Goal: Navigation & Orientation: Find specific page/section

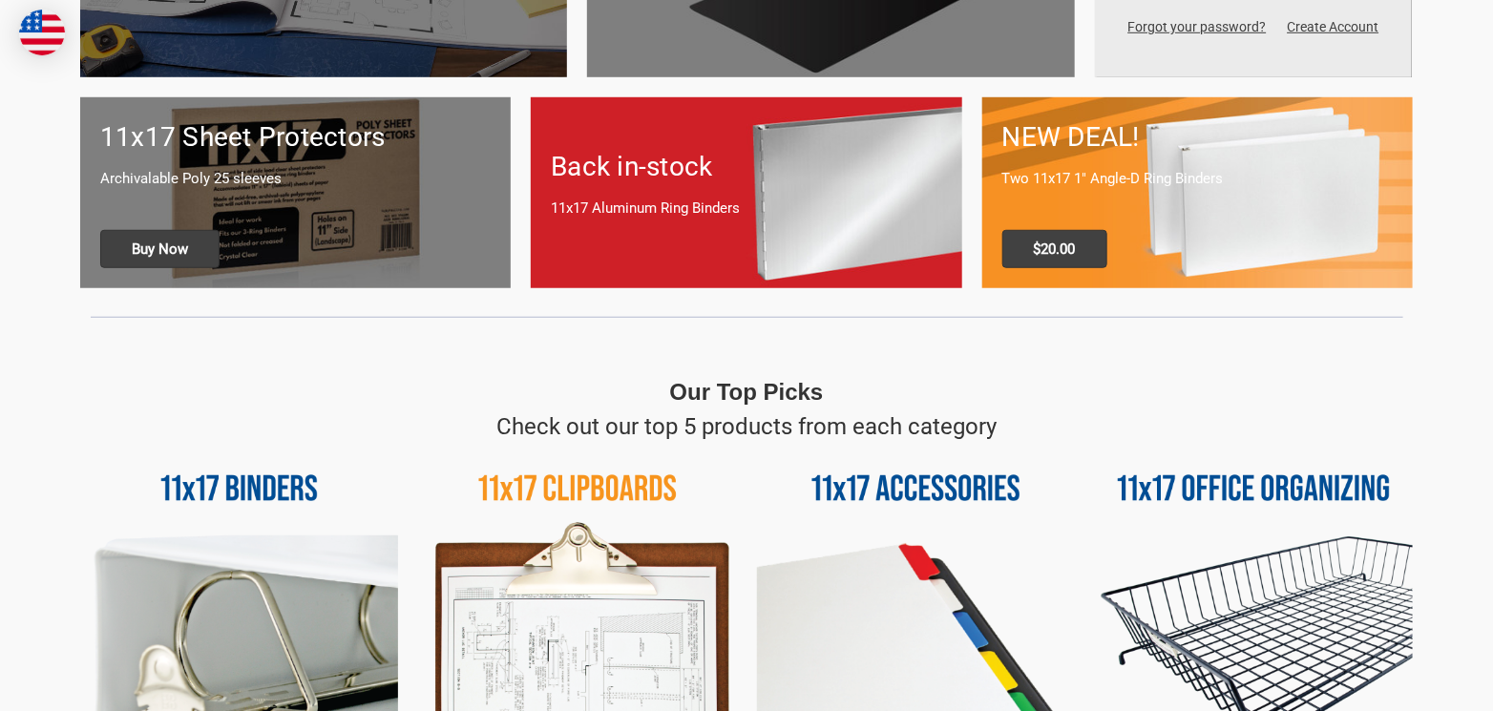
scroll to position [668, 0]
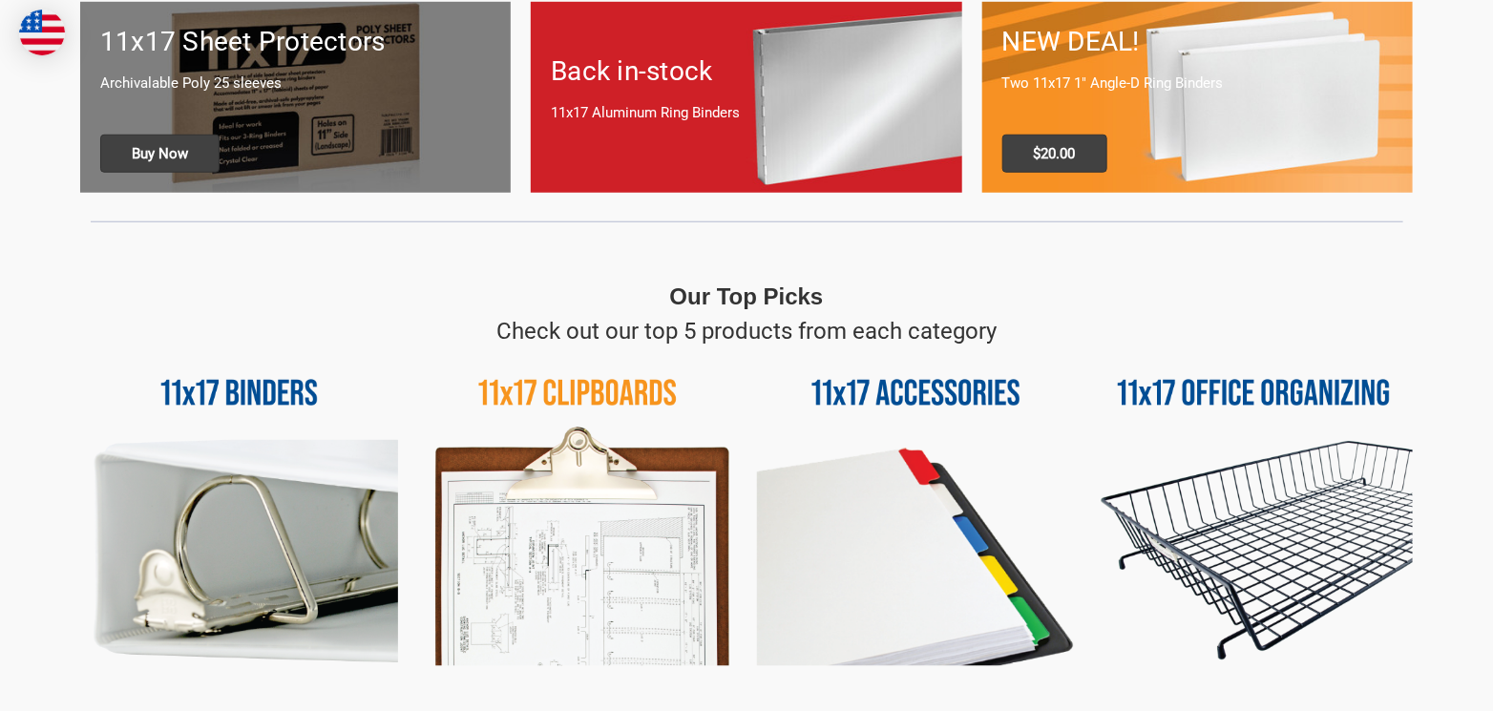
click at [1296, 469] on img at bounding box center [1254, 507] width 318 height 318
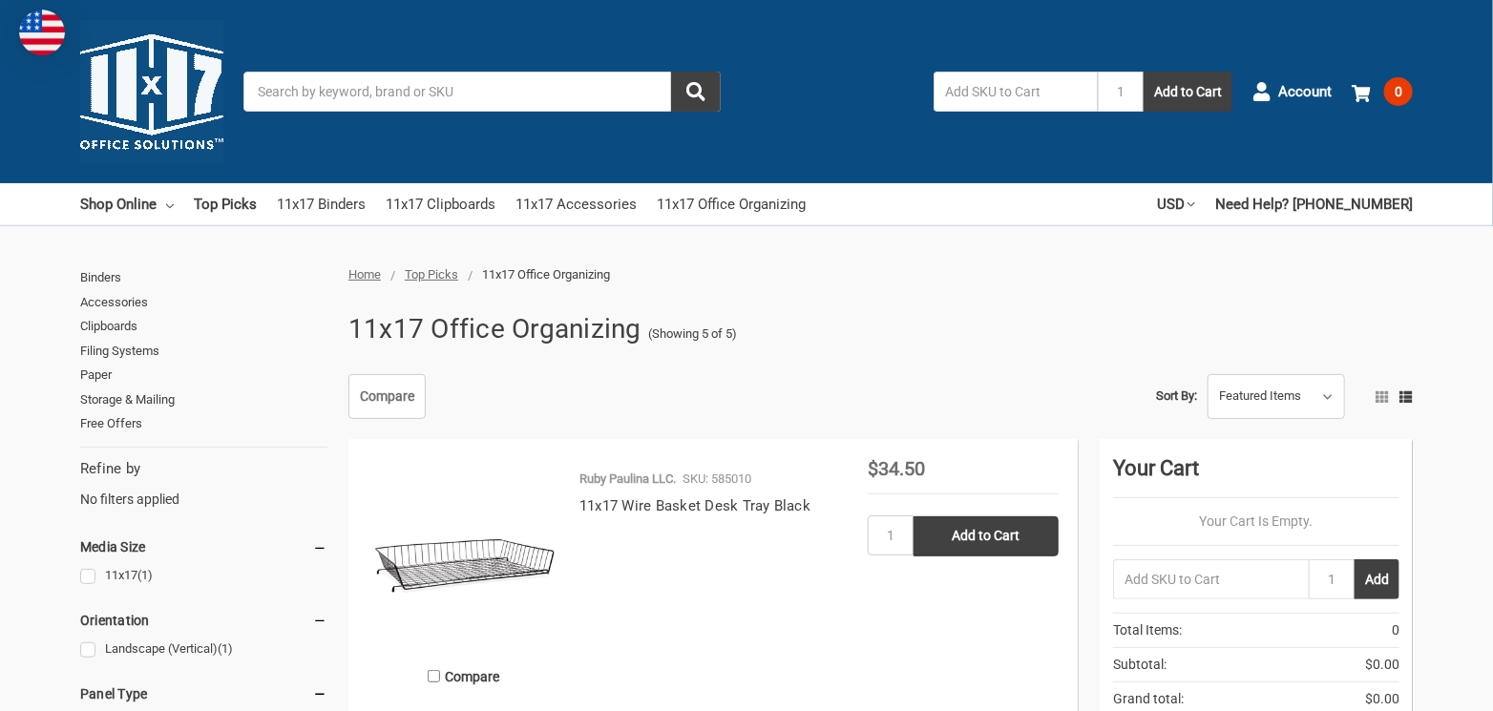
drag, startPoint x: 672, startPoint y: 348, endPoint x: 494, endPoint y: 357, distance: 178.7
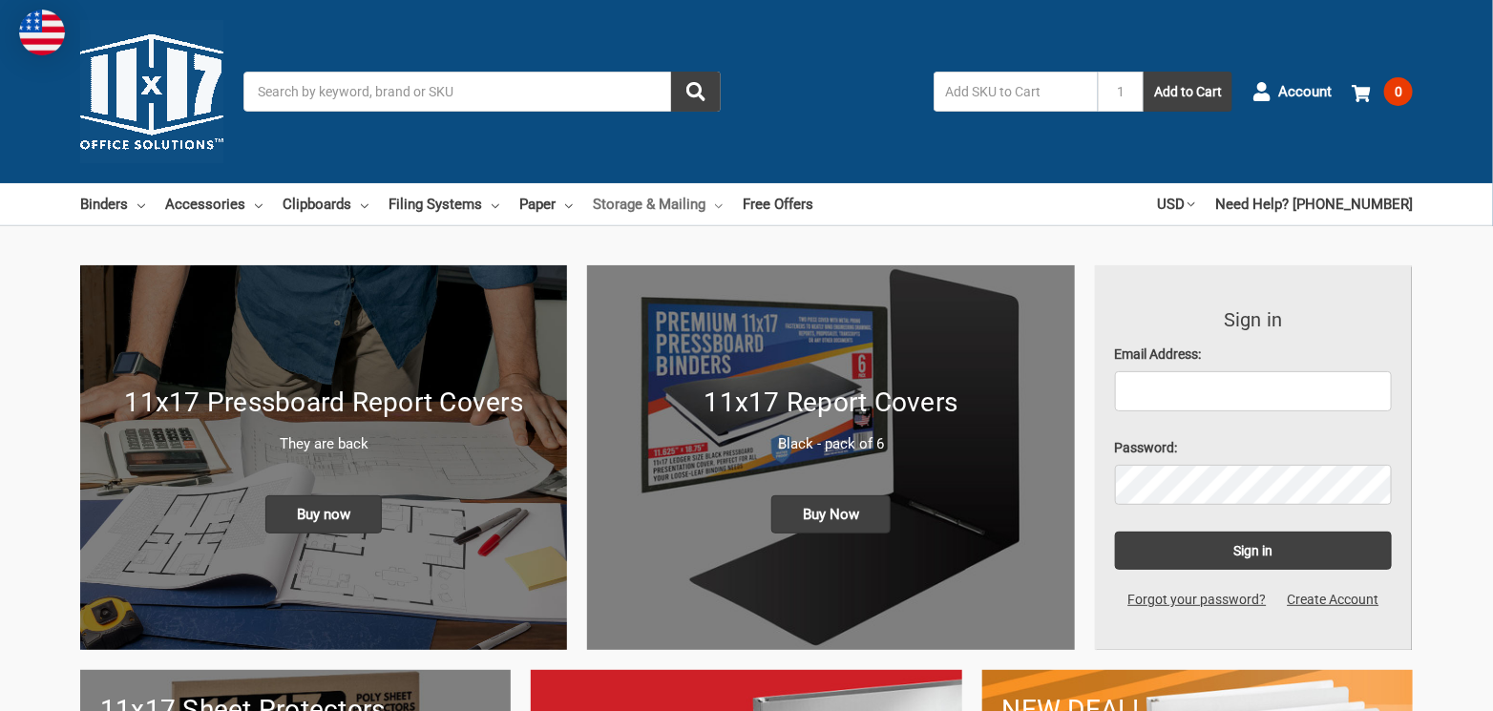
click at [684, 205] on link "Storage & Mailing" at bounding box center [658, 204] width 130 height 42
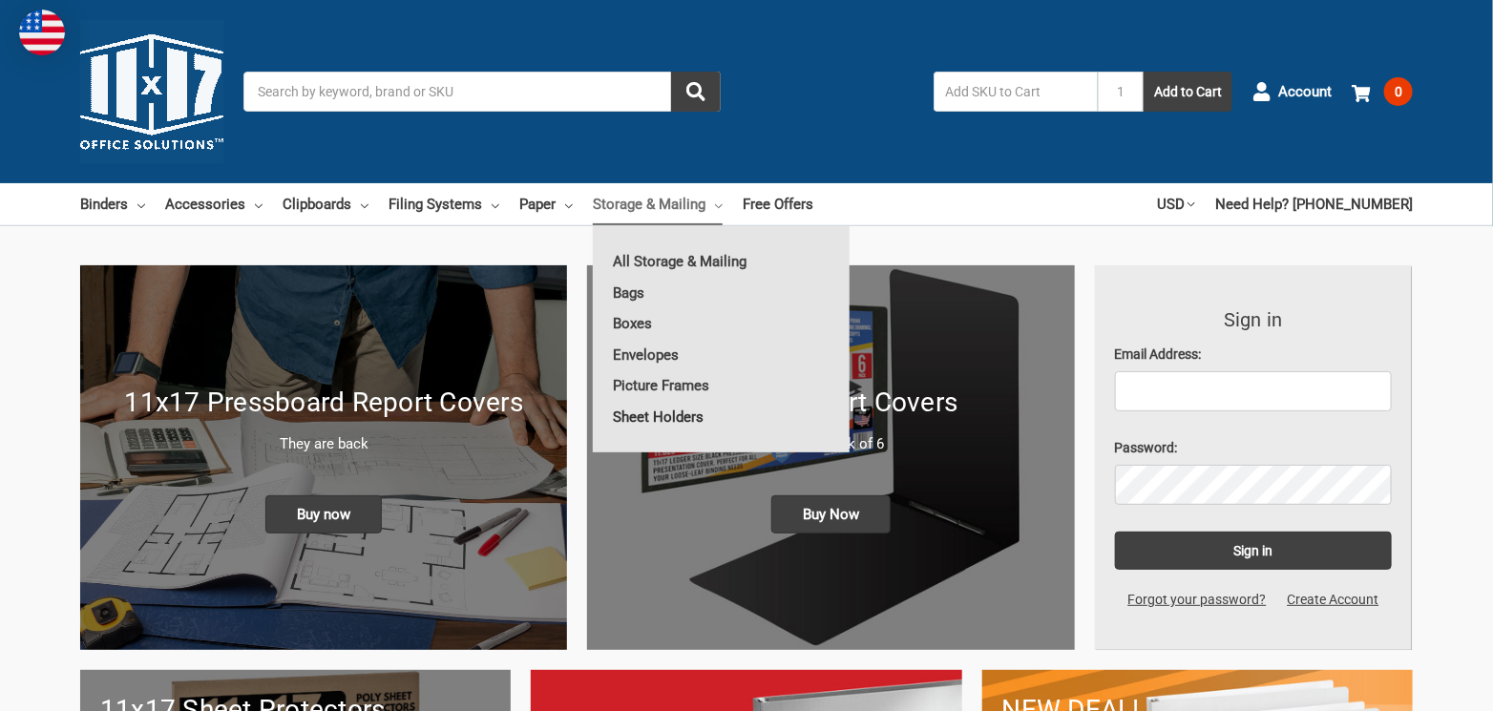
click at [664, 420] on link "Sheet Holders" at bounding box center [721, 417] width 257 height 31
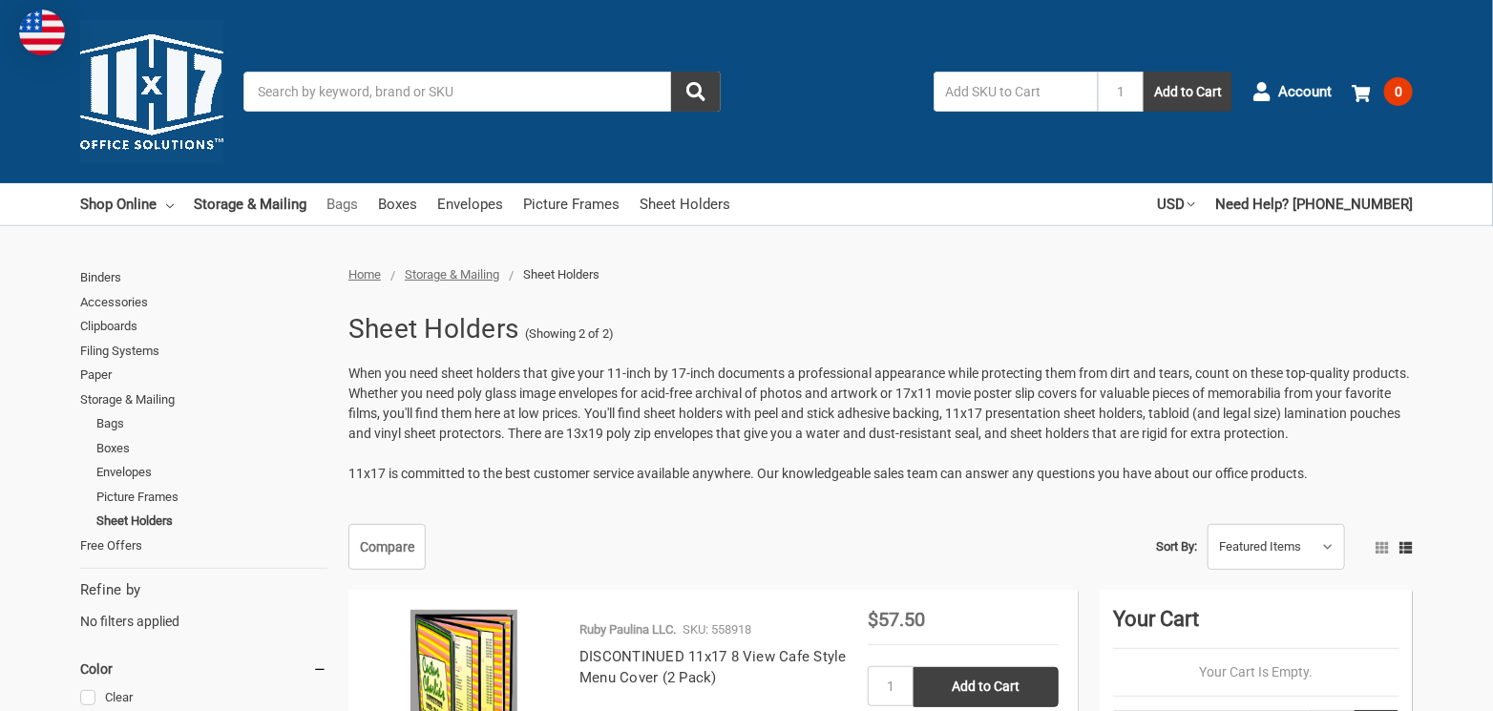
click at [344, 205] on link "Bags" at bounding box center [343, 204] width 32 height 42
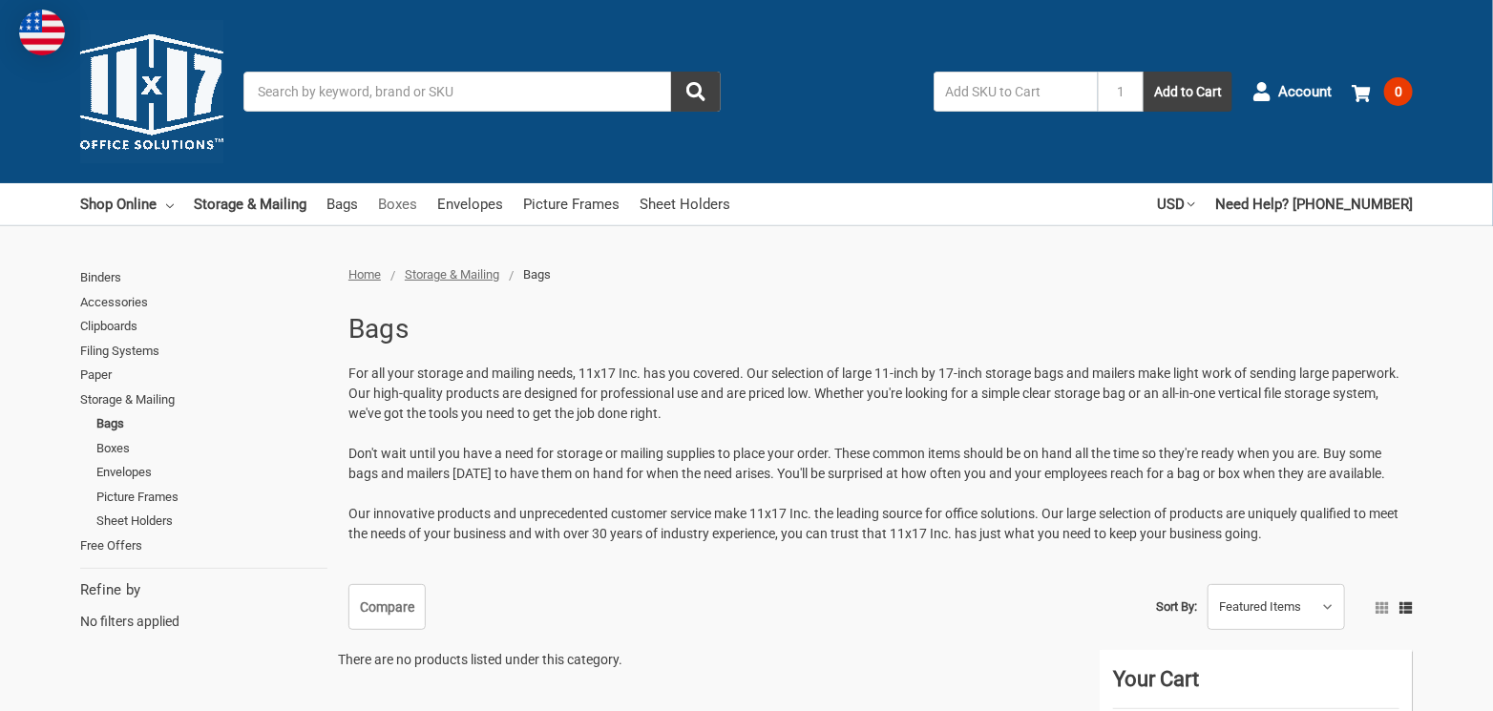
click at [386, 205] on link "Boxes" at bounding box center [397, 204] width 39 height 42
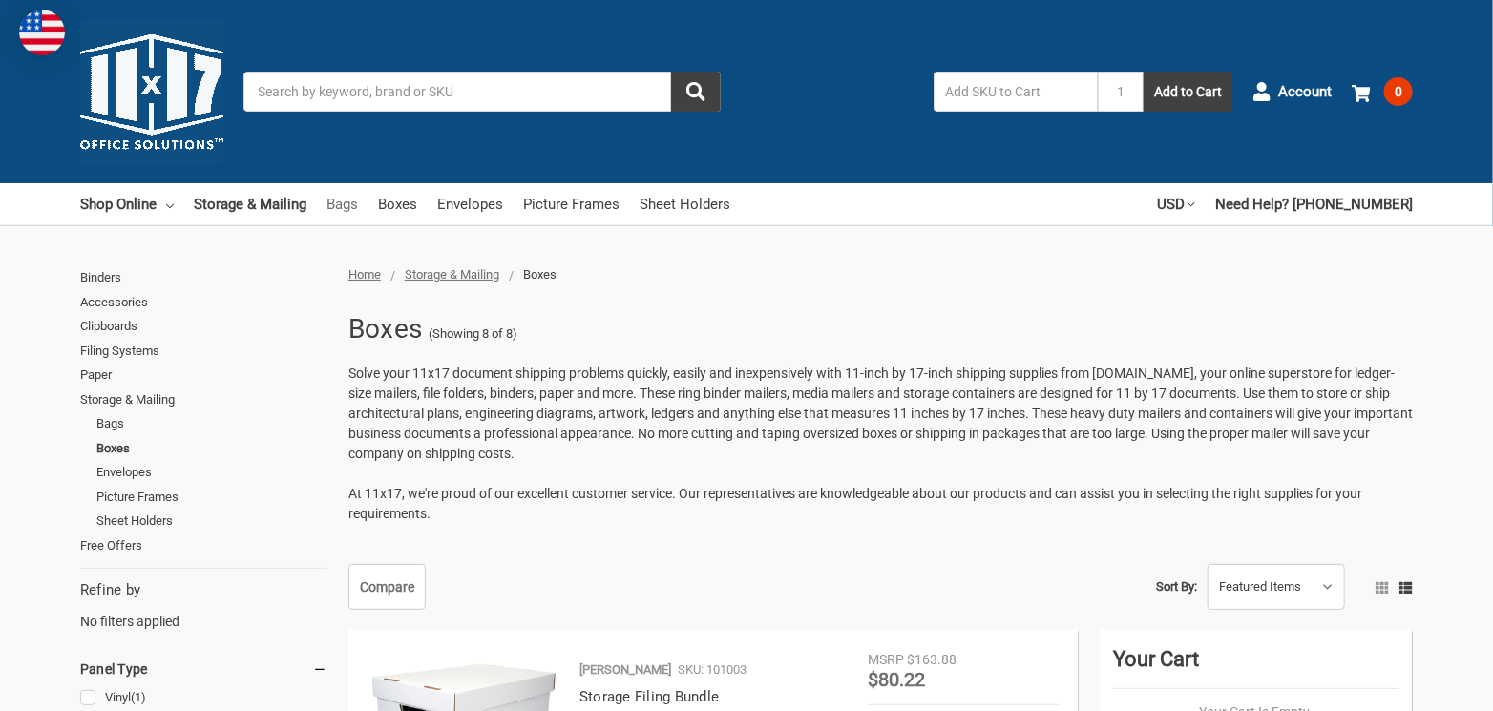
click at [353, 204] on link "Bags" at bounding box center [343, 204] width 32 height 42
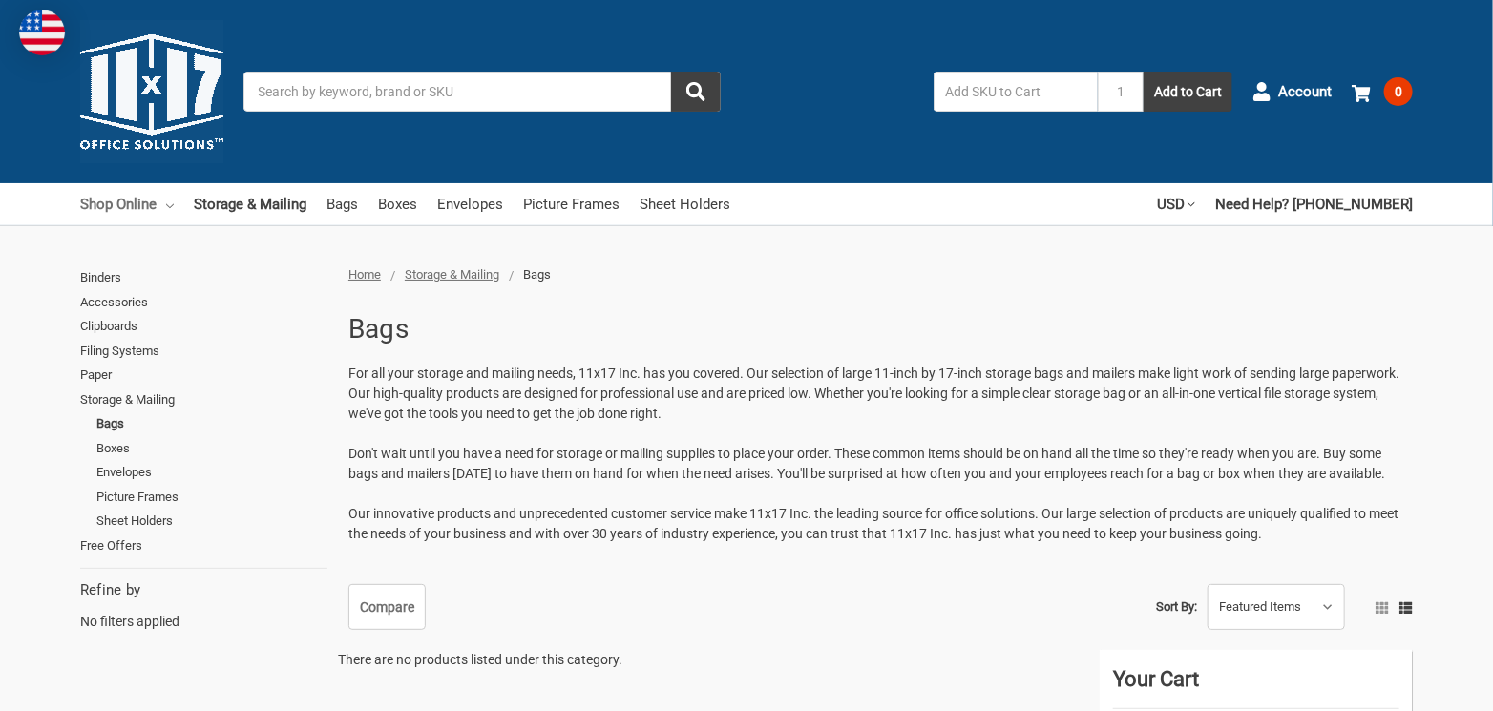
click at [170, 209] on link "Shop Online" at bounding box center [127, 204] width 94 height 42
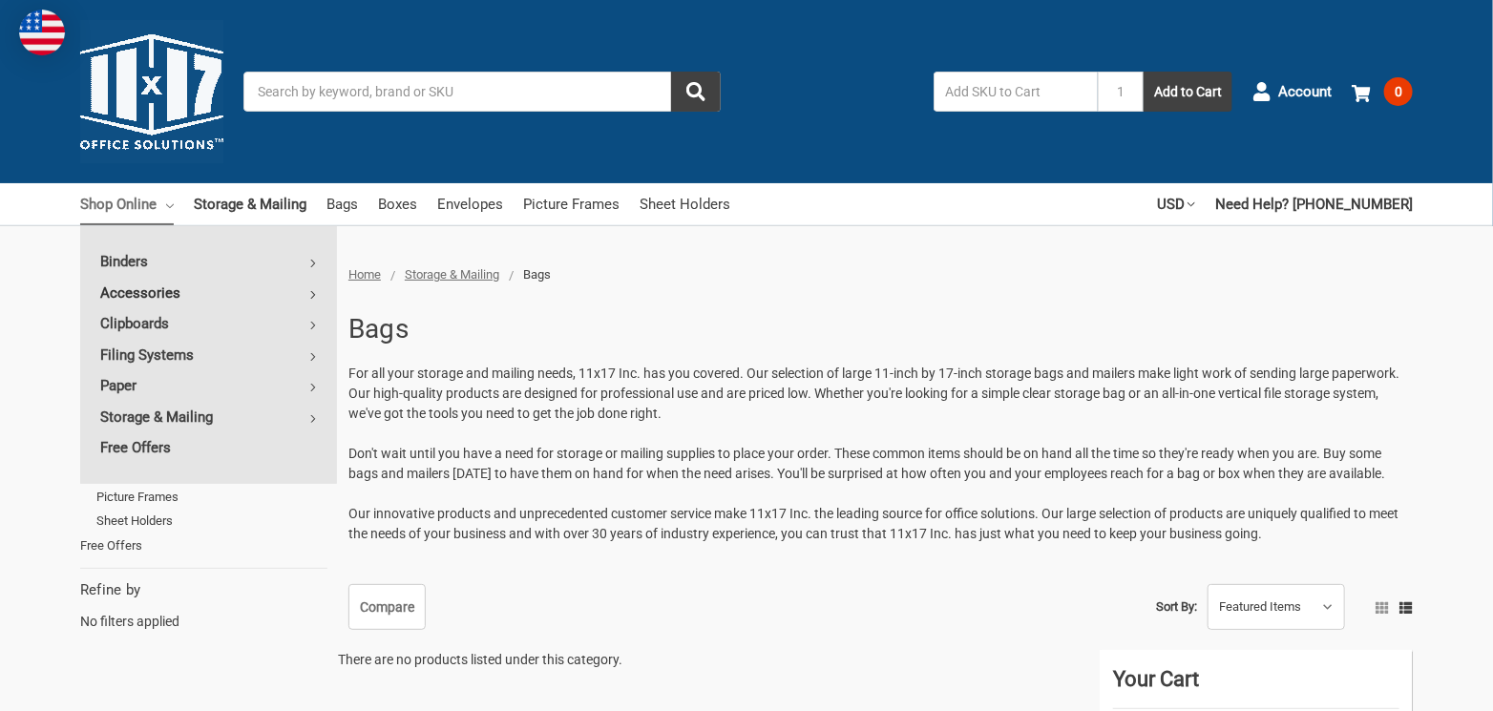
click at [310, 291] on icon at bounding box center [313, 295] width 8 height 8
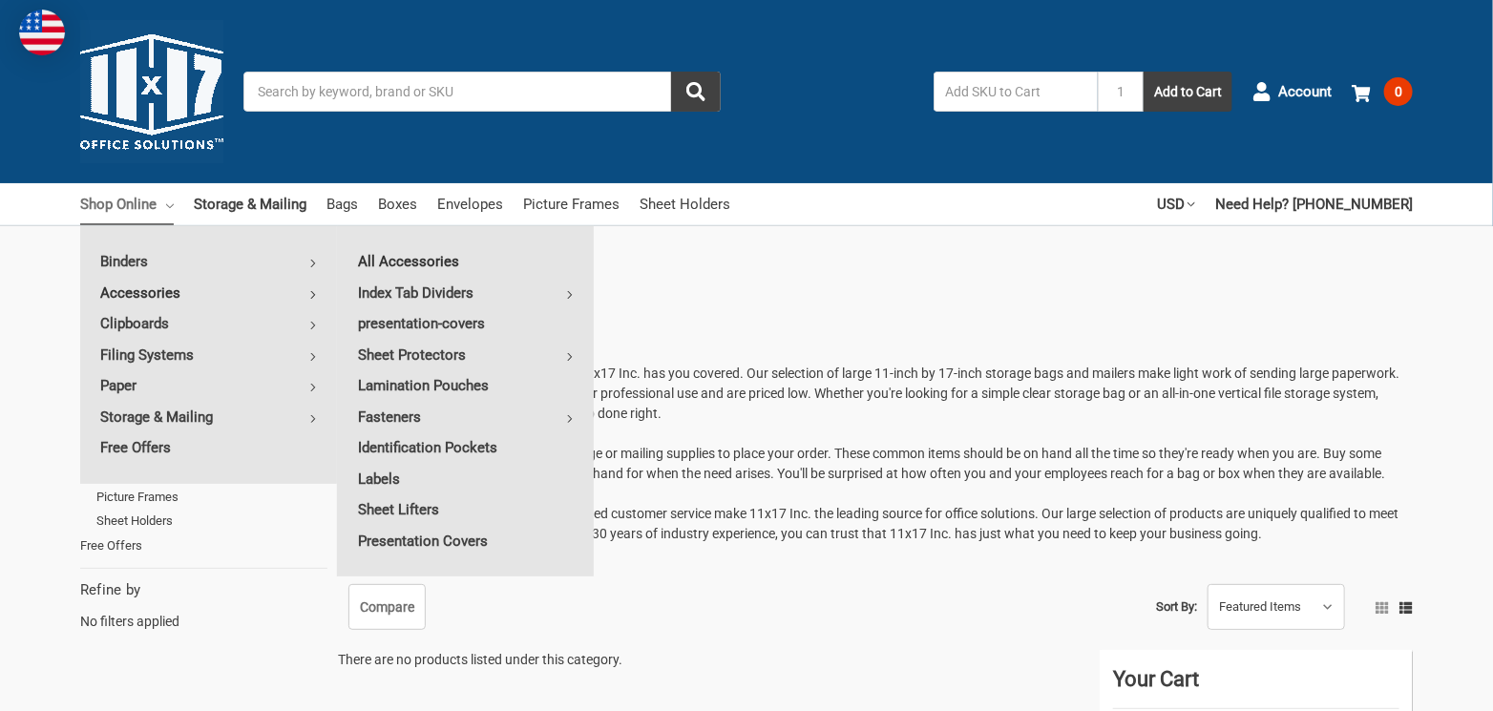
click at [428, 262] on link "All Accessories" at bounding box center [466, 261] width 256 height 31
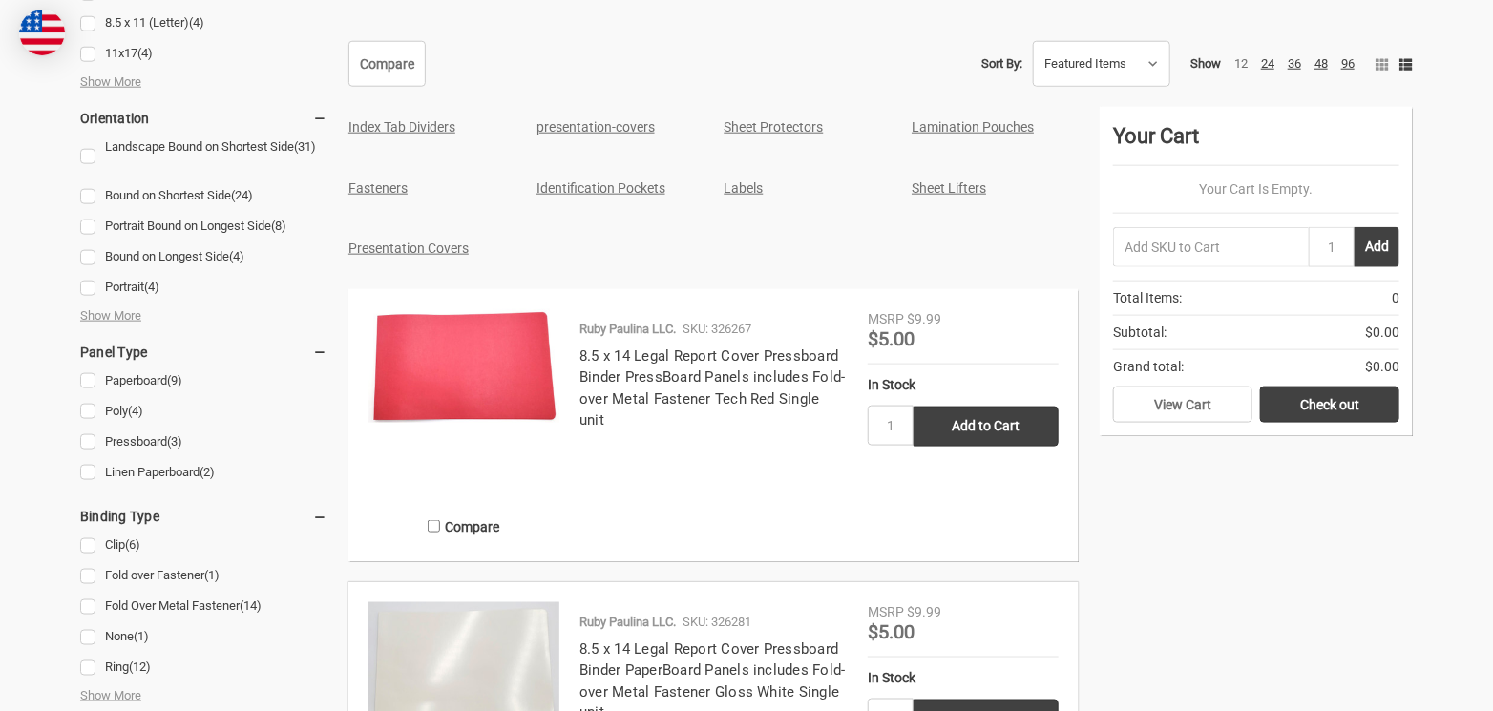
scroll to position [1146, 0]
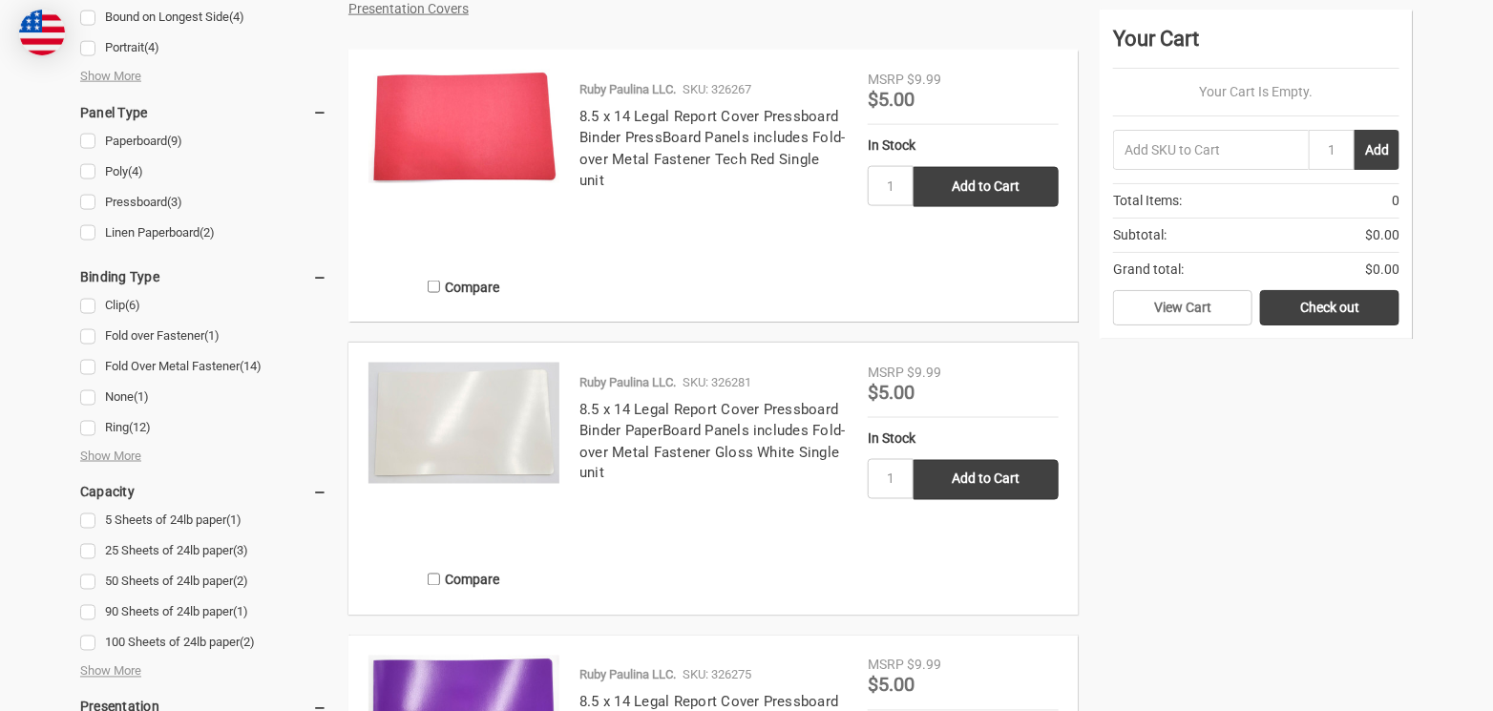
drag, startPoint x: 683, startPoint y: 327, endPoint x: 539, endPoint y: 330, distance: 143.2
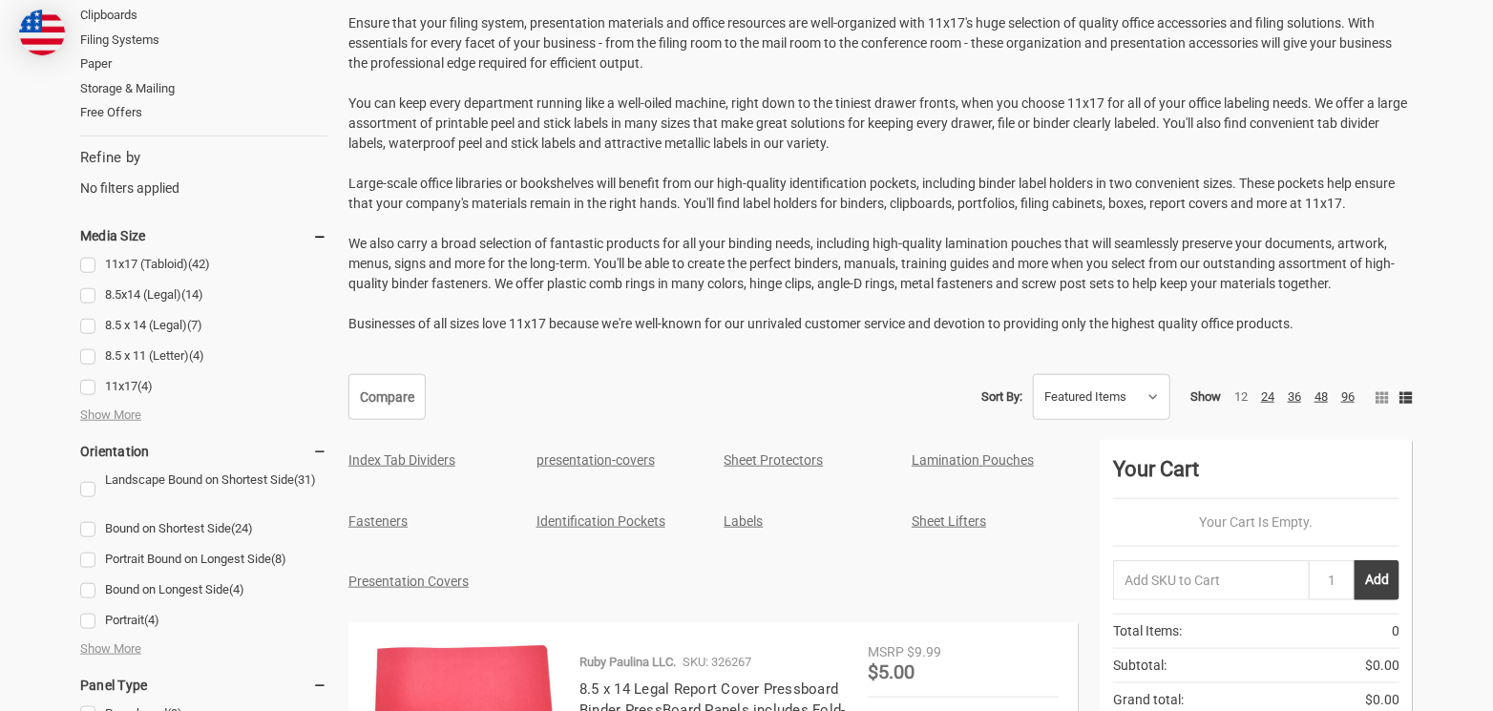
scroll to position [0, 0]
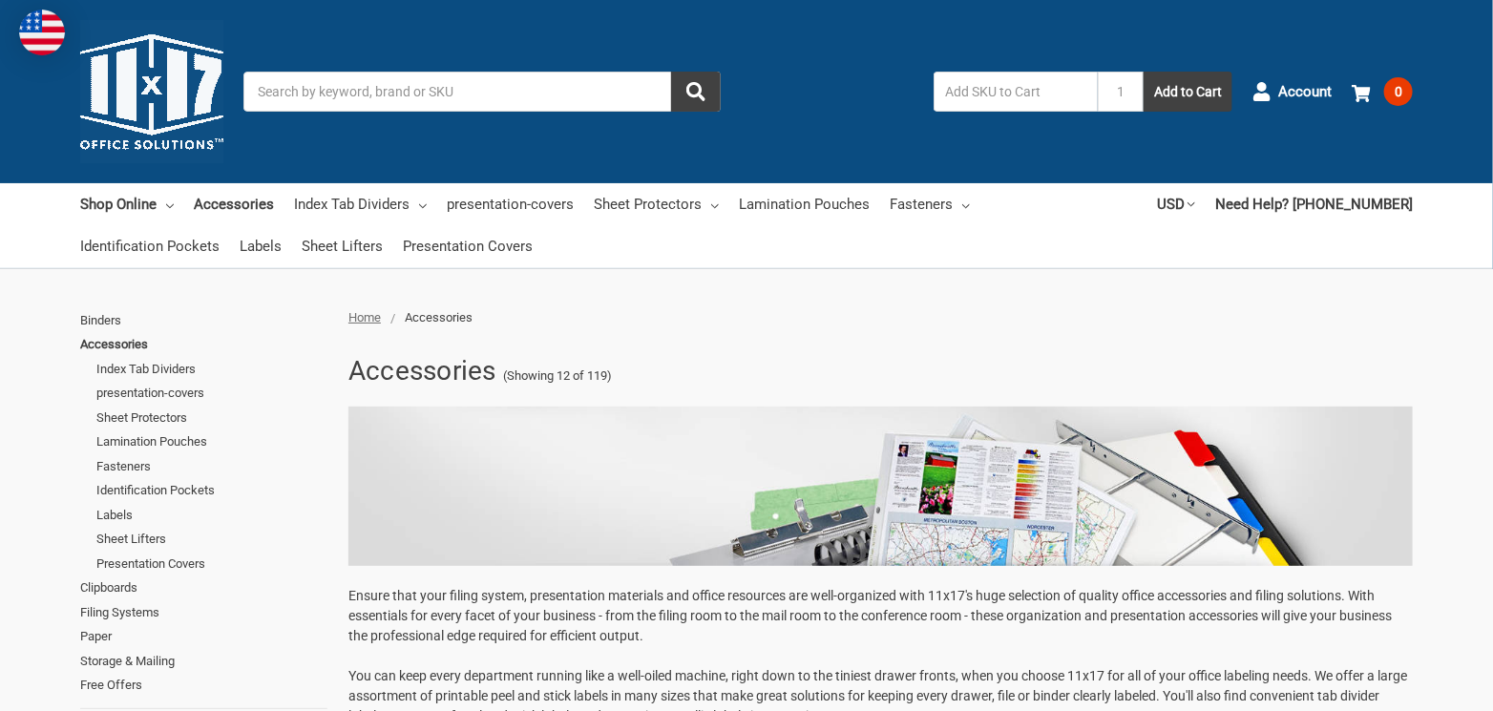
click at [186, 63] on img at bounding box center [151, 91] width 143 height 143
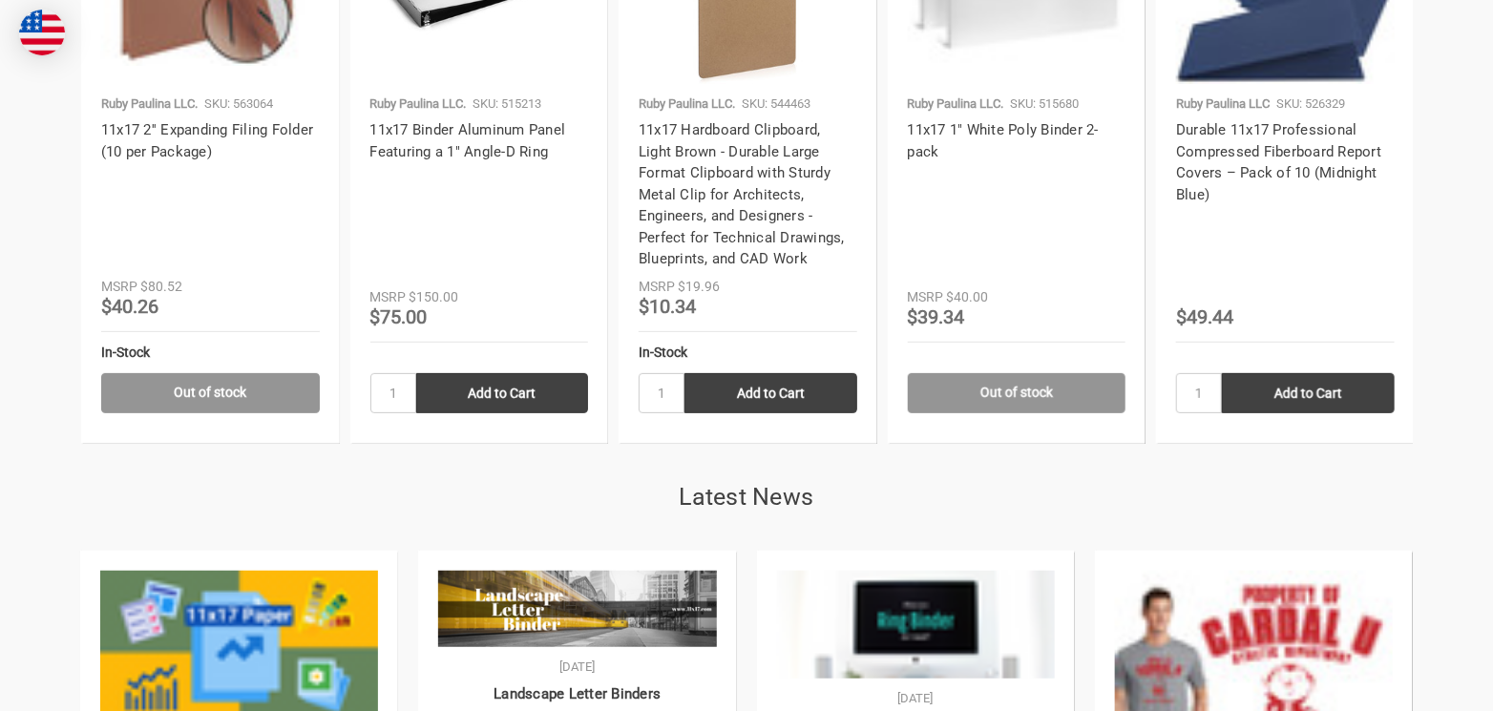
scroll to position [3722, 0]
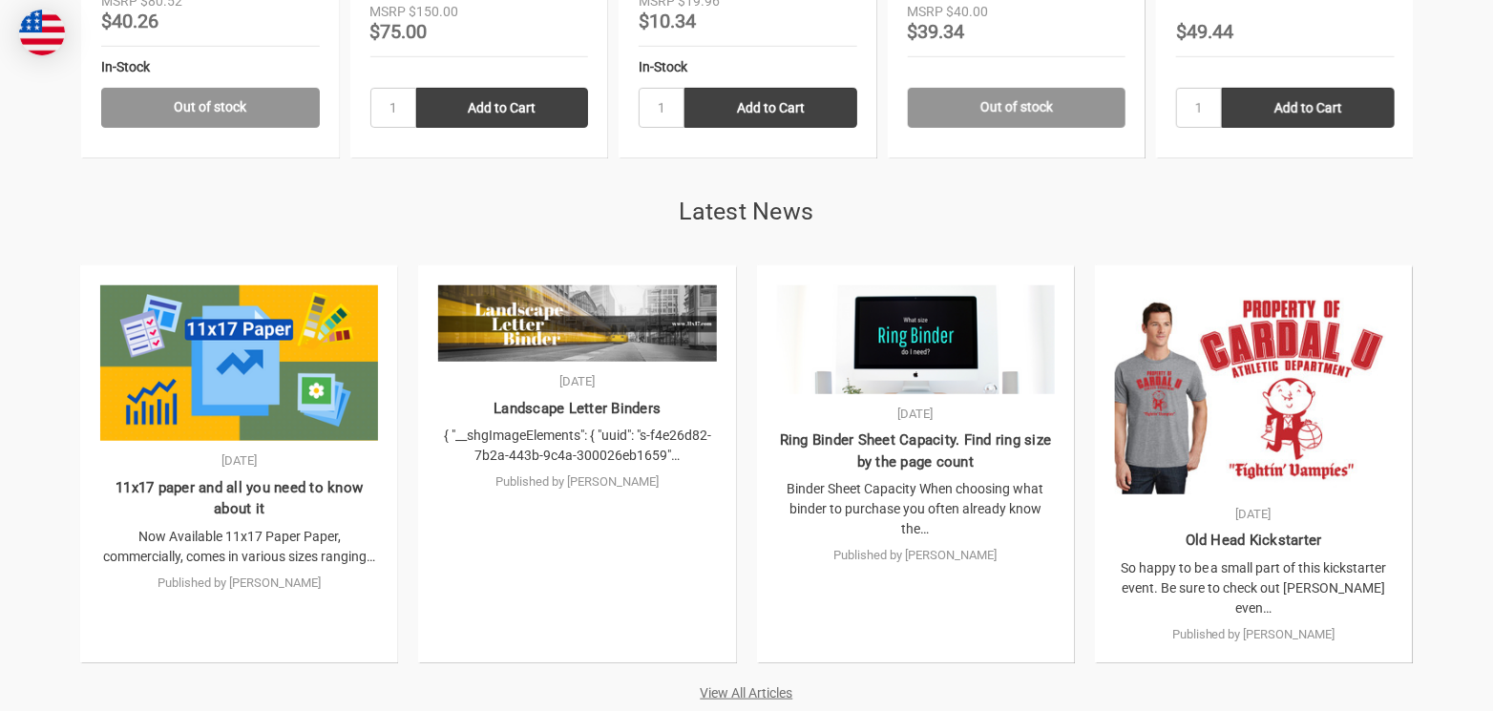
drag, startPoint x: 1469, startPoint y: 486, endPoint x: 1470, endPoint y: 526, distance: 40.1
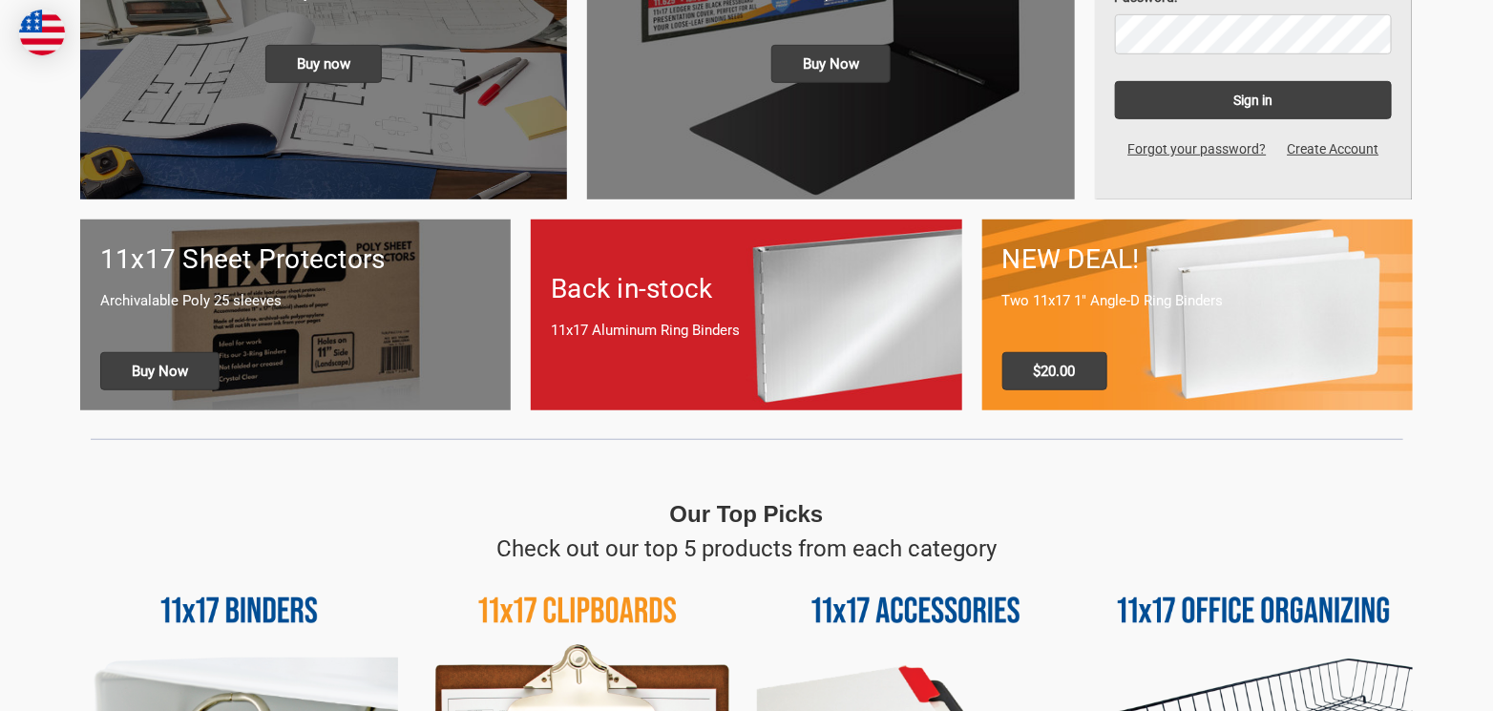
scroll to position [0, 0]
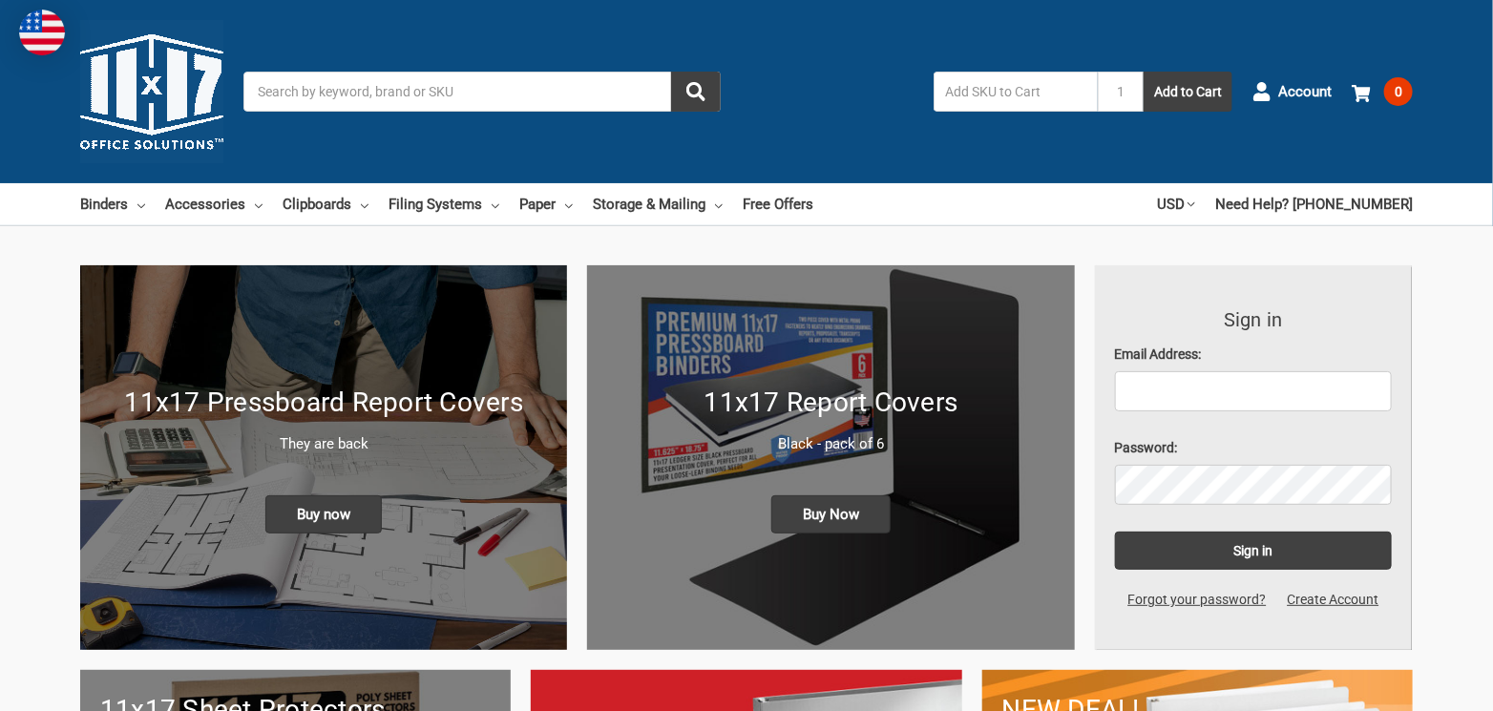
click at [873, 223] on nav "Binders All Binders 11x17 (Tabloid) All 11x17 (Tabloid) Ring Binders Fold-Over …" at bounding box center [608, 204] width 1057 height 42
click at [715, 206] on icon at bounding box center [719, 206] width 8 height 8
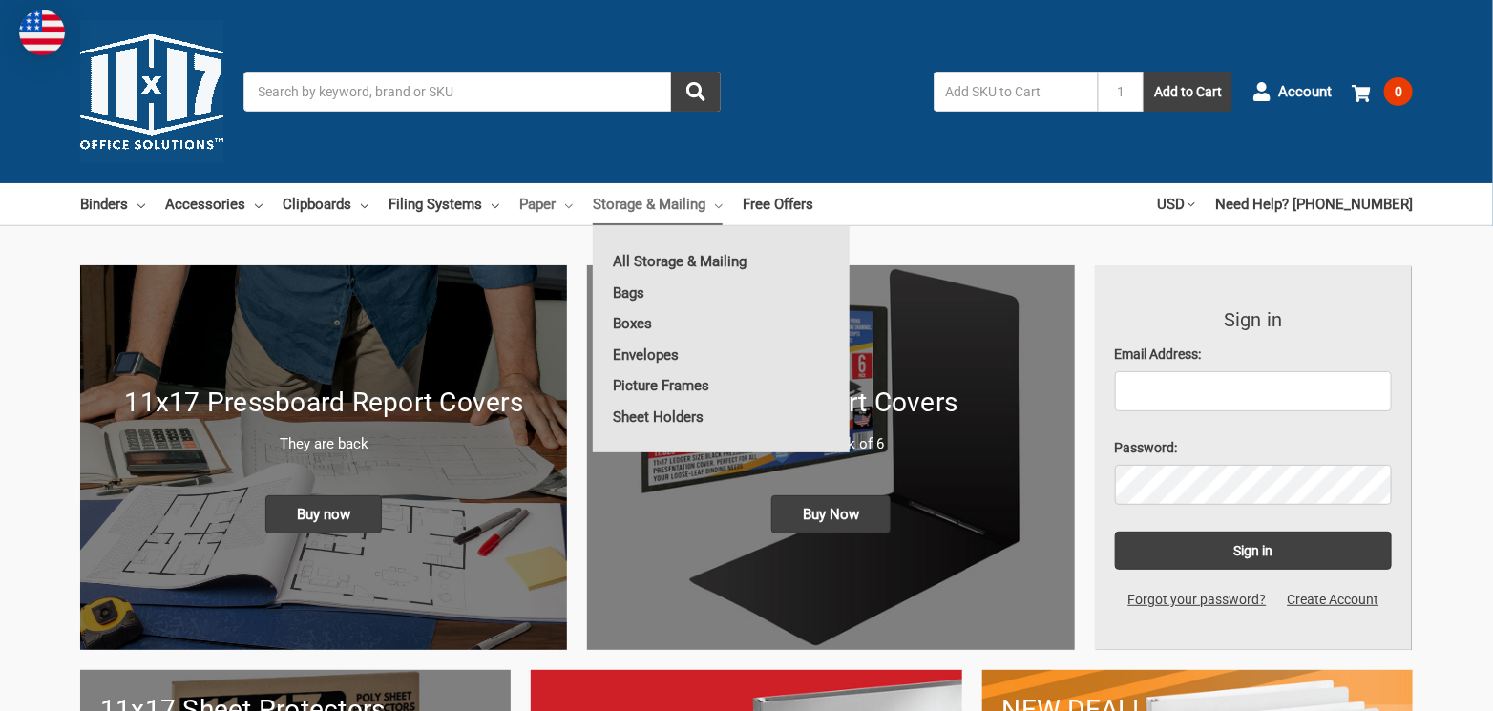
click at [565, 211] on link "Paper" at bounding box center [545, 204] width 53 height 42
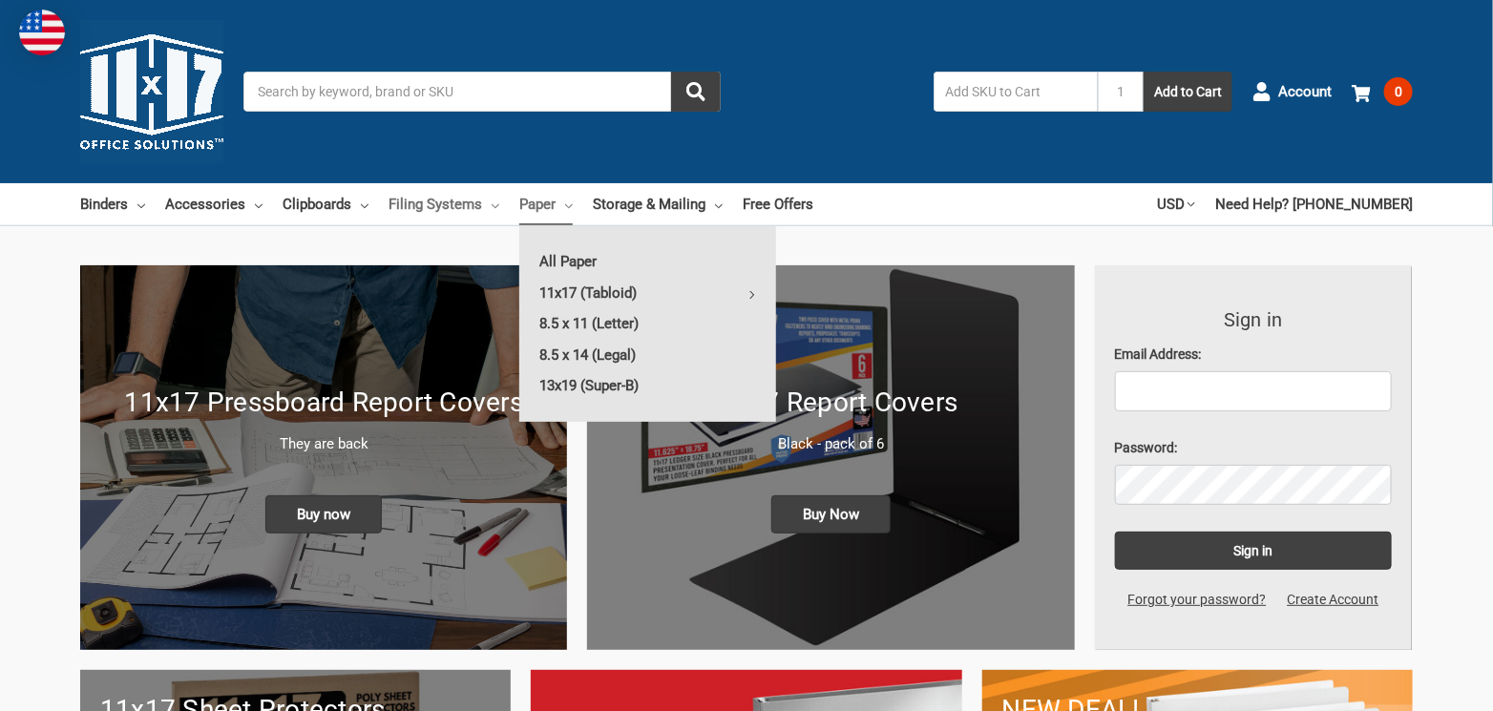
click at [485, 205] on link "Filing Systems" at bounding box center [444, 204] width 111 height 42
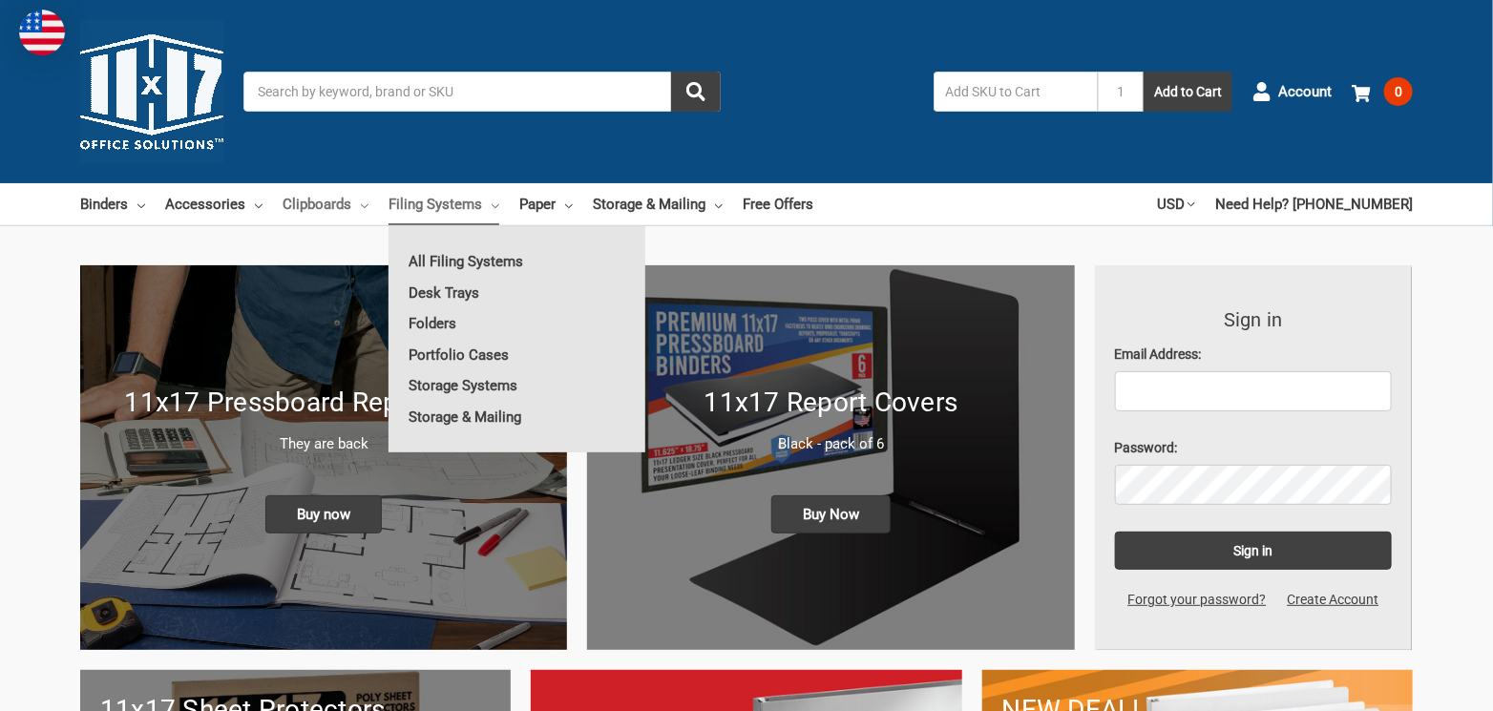
click at [363, 208] on icon at bounding box center [365, 206] width 8 height 8
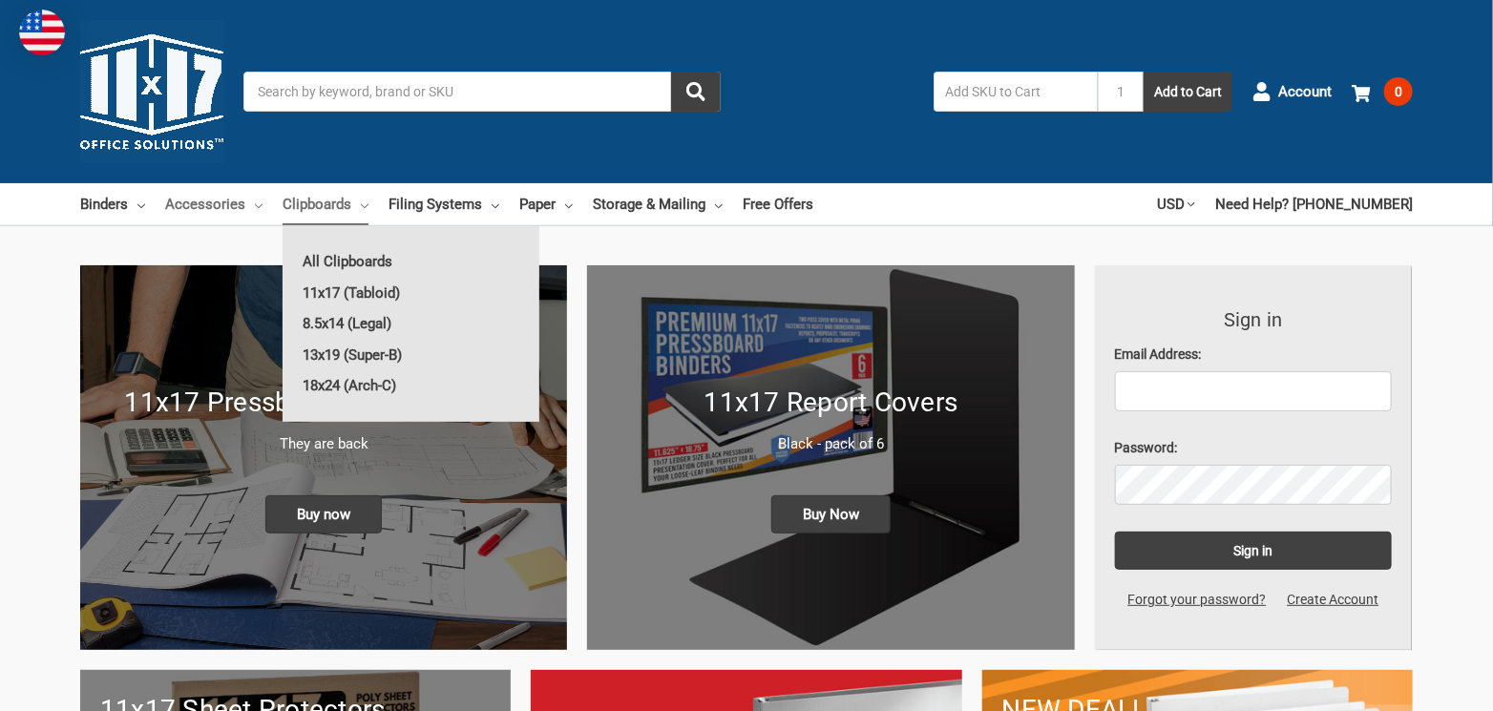
click at [250, 207] on link "Accessories" at bounding box center [213, 204] width 97 height 42
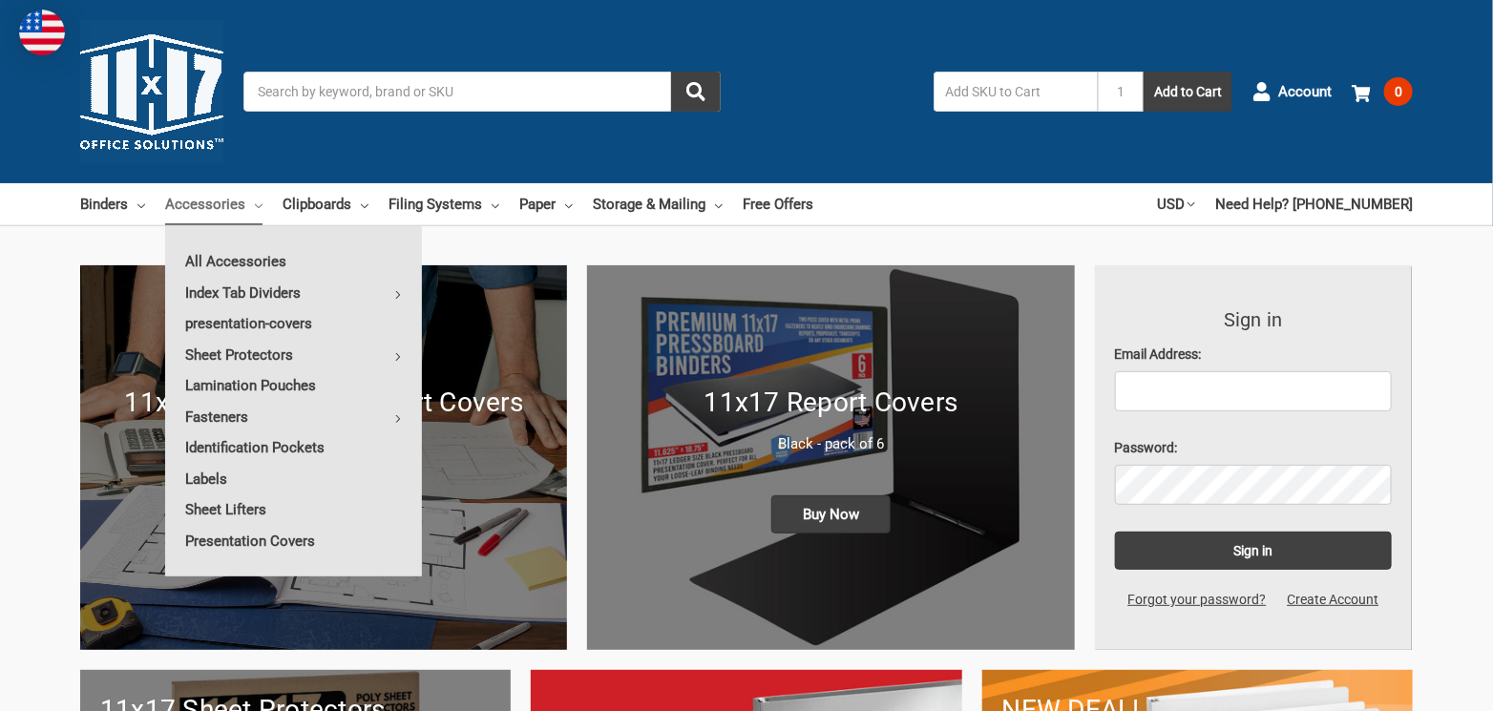
click at [146, 210] on ul "Binders All Binders 11x17 (Tabloid) All 11x17 (Tabloid) Ring Binders Fold-Over …" at bounding box center [446, 204] width 733 height 42
click at [141, 209] on link "Binders" at bounding box center [112, 204] width 65 height 42
